Goal: Information Seeking & Learning: Learn about a topic

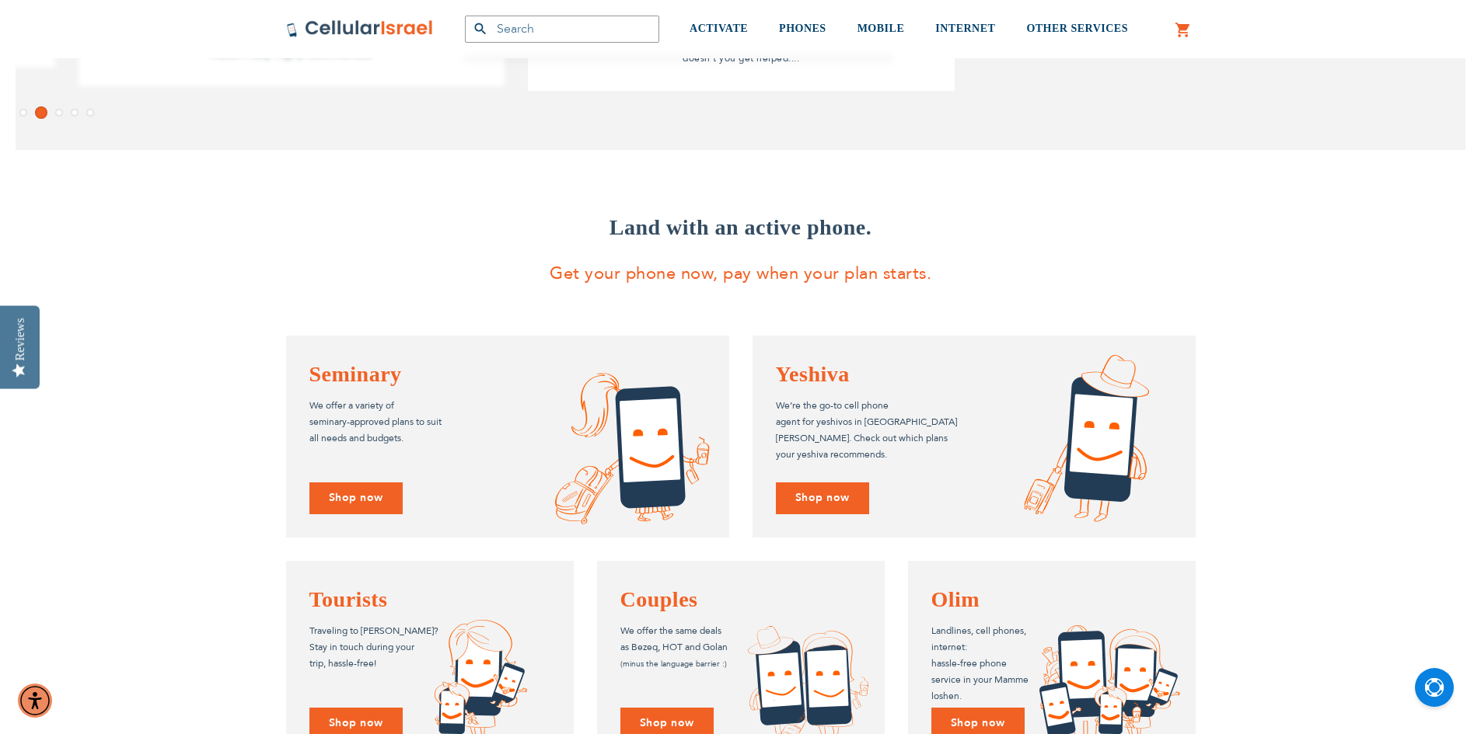
scroll to position [978, 0]
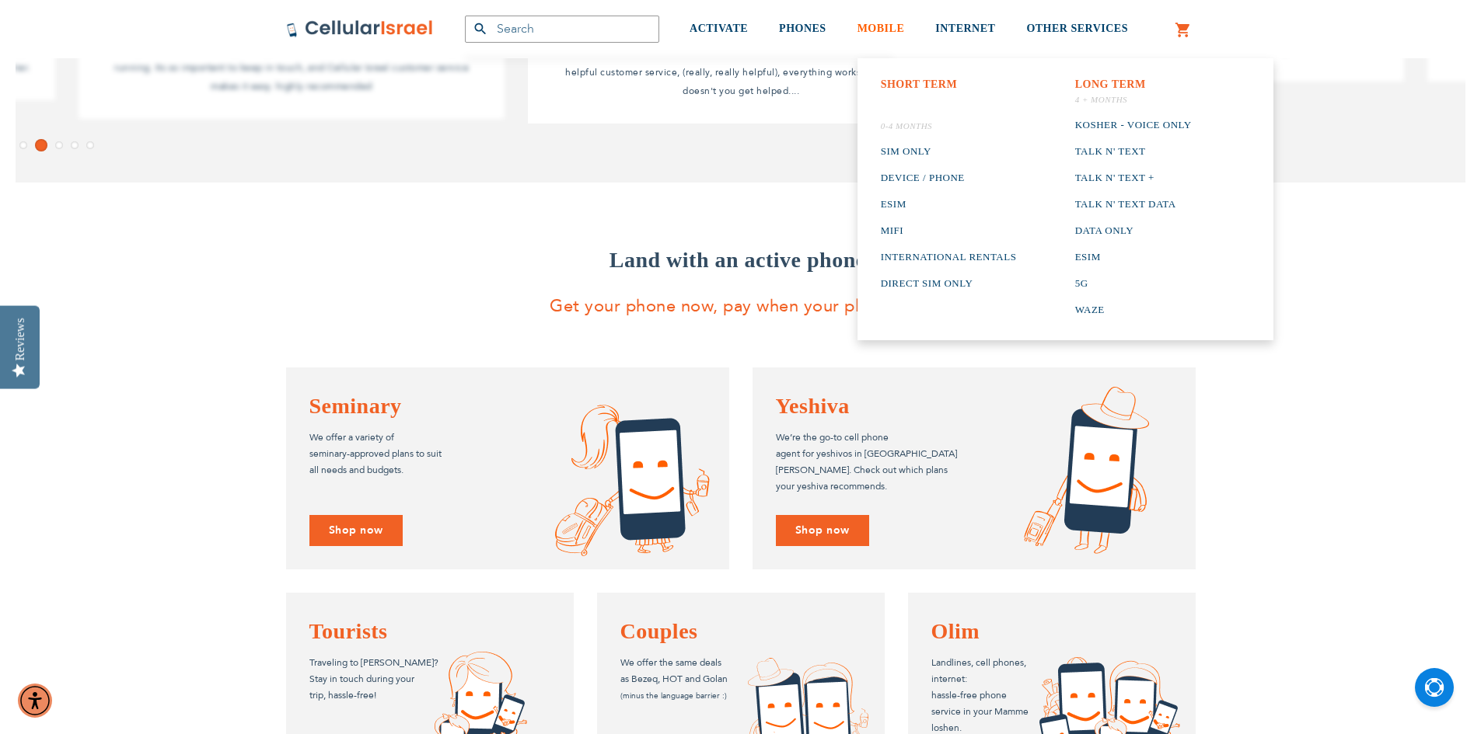
click at [881, 33] on span "MOBILE" at bounding box center [880, 29] width 47 height 12
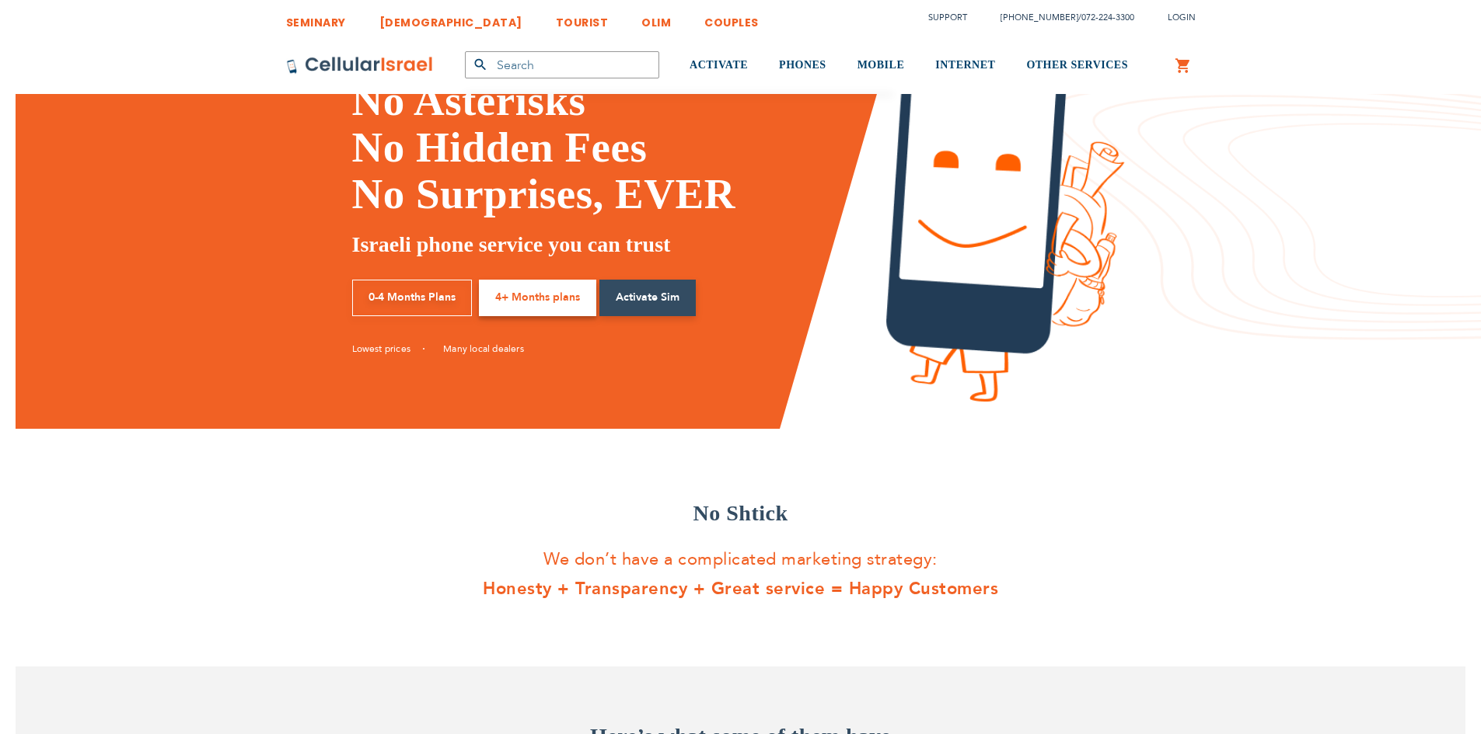
drag, startPoint x: 424, startPoint y: 291, endPoint x: 600, endPoint y: 291, distance: 176.4
click at [424, 291] on link "0-4 Months Plans" at bounding box center [412, 298] width 120 height 37
